Goal: Navigation & Orientation: Find specific page/section

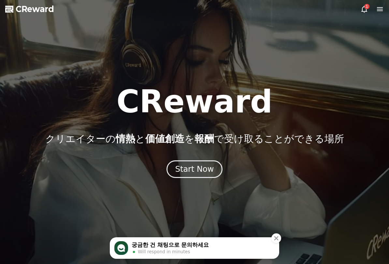
click at [213, 173] on button "Start Now" at bounding box center [195, 169] width 56 height 18
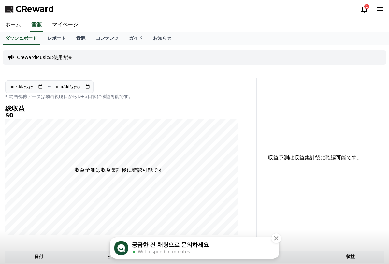
click at [64, 31] on link "マイページ" at bounding box center [65, 25] width 37 height 14
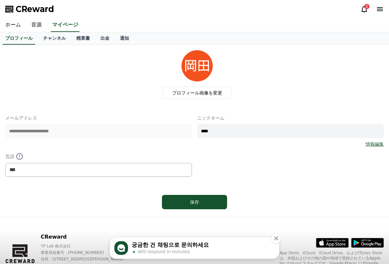
click at [52, 41] on link "チャンネル" at bounding box center [54, 38] width 33 height 12
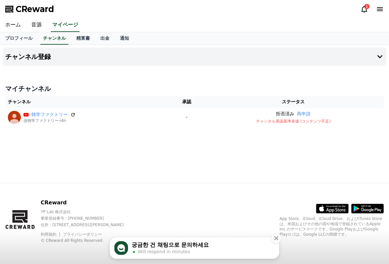
click at [86, 41] on link "精算書" at bounding box center [83, 38] width 24 height 12
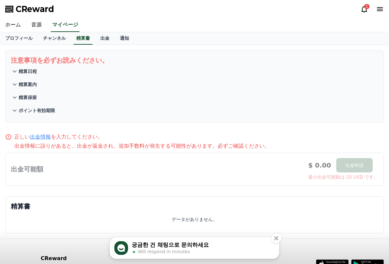
click at [58, 45] on div "プロフィール チャンネル 精算書 出金 通知" at bounding box center [194, 38] width 389 height 13
click at [55, 42] on link "チャンネル" at bounding box center [54, 38] width 33 height 12
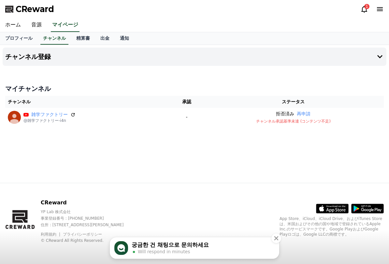
click at [359, 9] on div "CReward 1" at bounding box center [194, 9] width 389 height 18
click at [362, 8] on icon at bounding box center [365, 9] width 6 height 7
click at [367, 9] on div "1" at bounding box center [366, 6] width 5 height 5
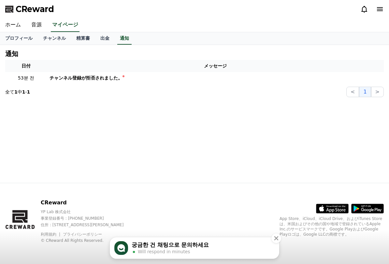
click at [56, 78] on div "チャンネル登録が拒否されました。" at bounding box center [86, 78] width 73 height 7
click at [77, 78] on div "チャンネル登録が拒否されました。" at bounding box center [86, 78] width 73 height 7
click at [275, 238] on icon "Close" at bounding box center [276, 238] width 4 height 4
